Goal: Find specific page/section: Find specific page/section

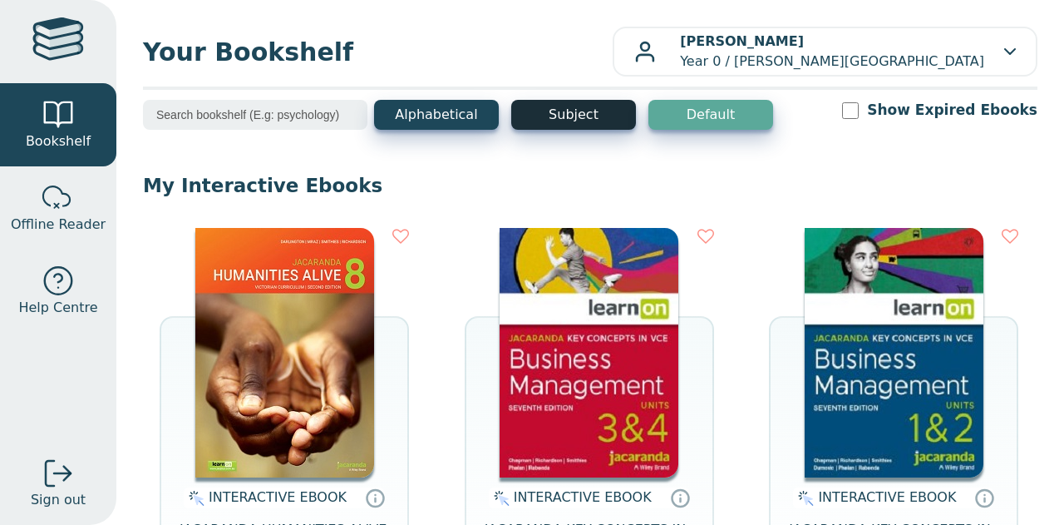
click at [585, 117] on button "Subject" at bounding box center [573, 115] width 125 height 30
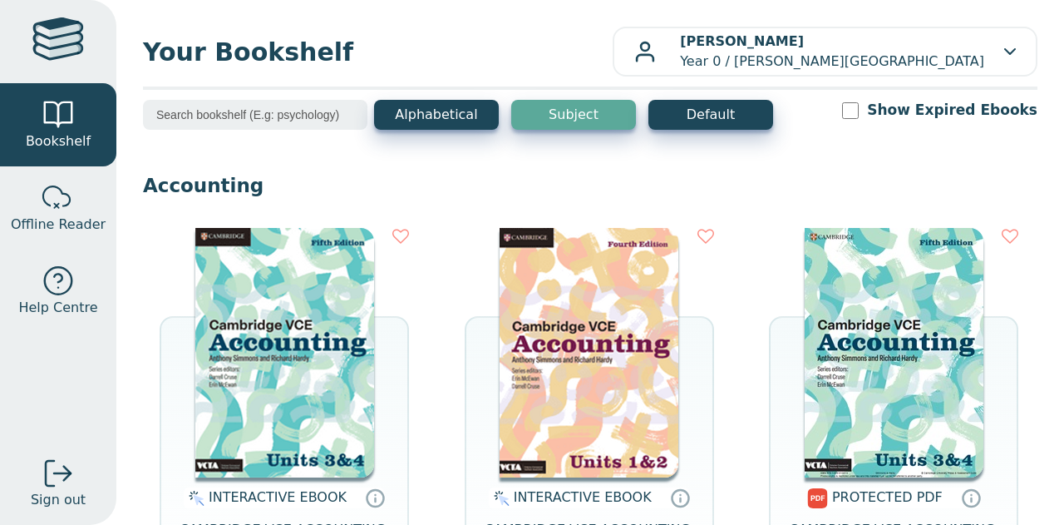
click at [296, 122] on input "search" at bounding box center [255, 115] width 224 height 30
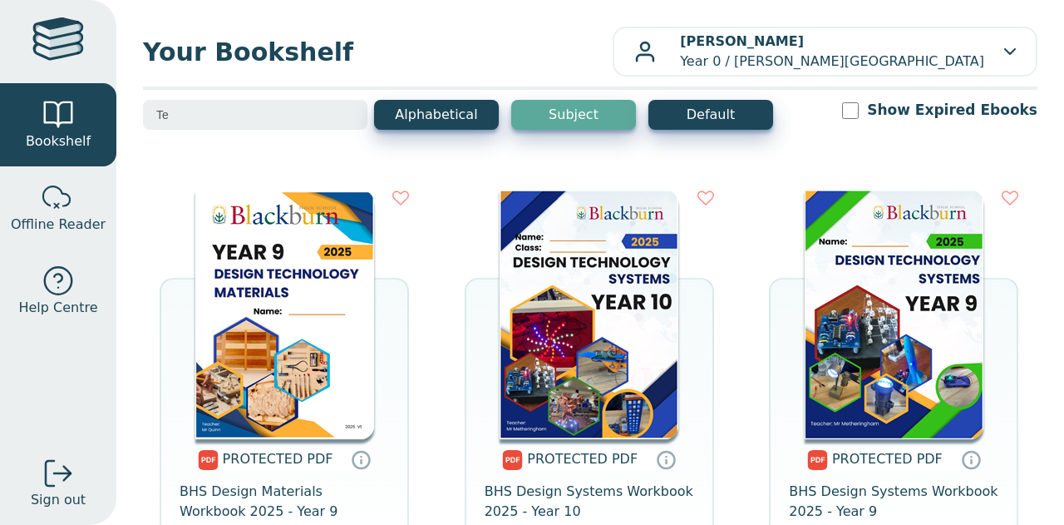
type input "T"
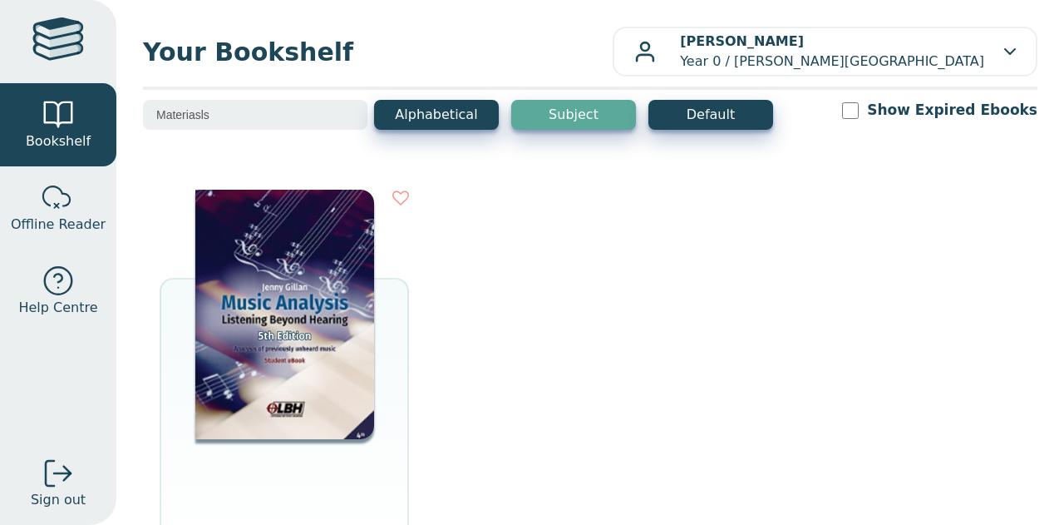
type input "Materiasls"
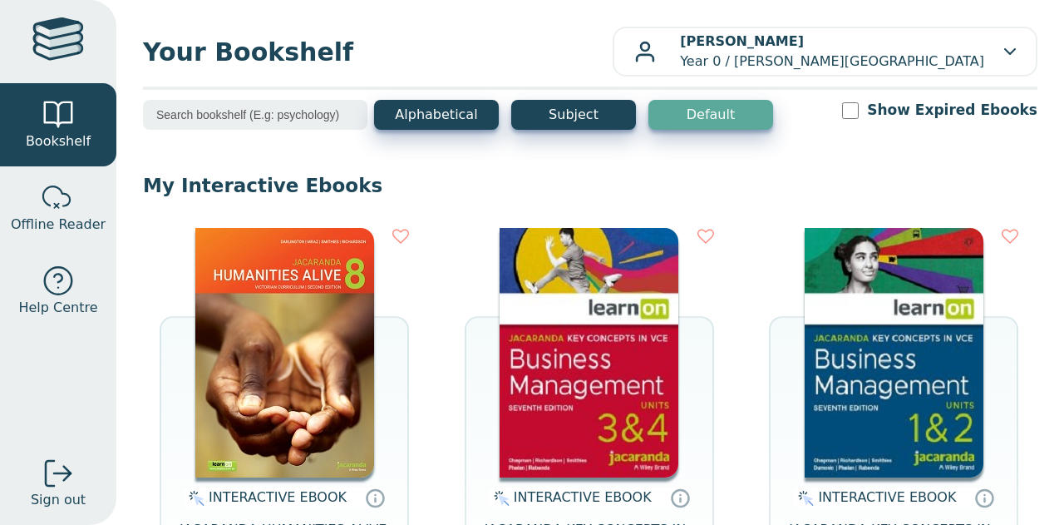
click at [185, 115] on input "search" at bounding box center [255, 115] width 224 height 30
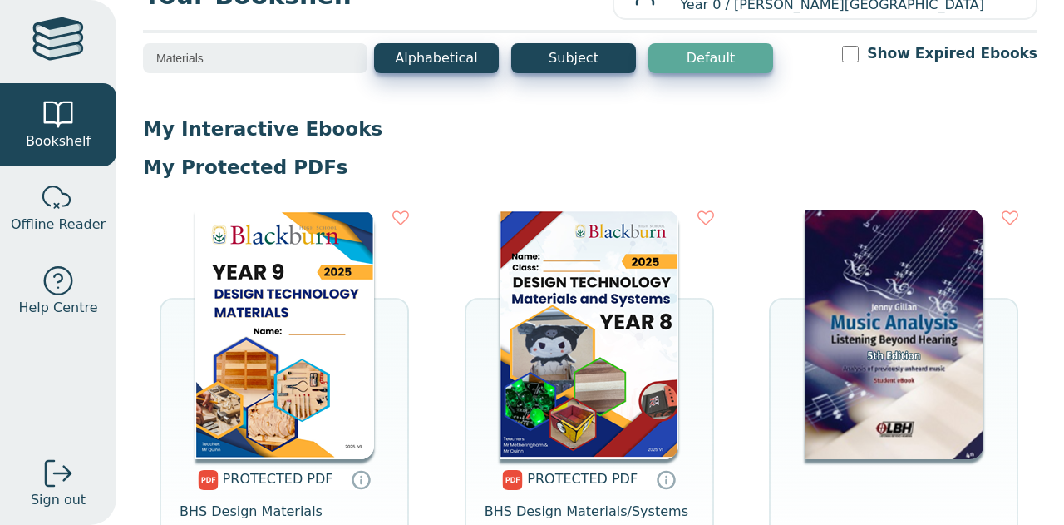
scroll to position [83, 0]
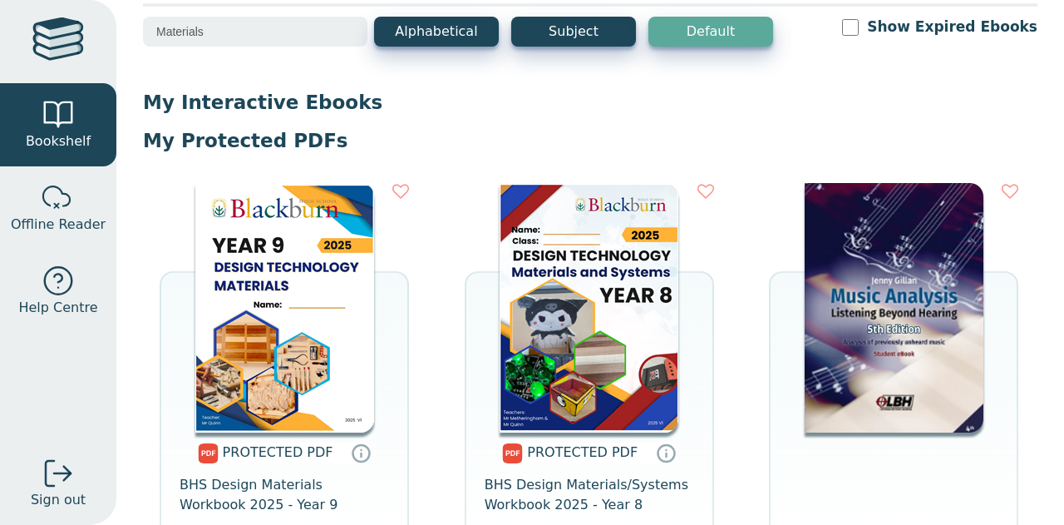
type input "Materials"
click at [609, 340] on img at bounding box center [589, 307] width 179 height 249
